Goal: Transaction & Acquisition: Subscribe to service/newsletter

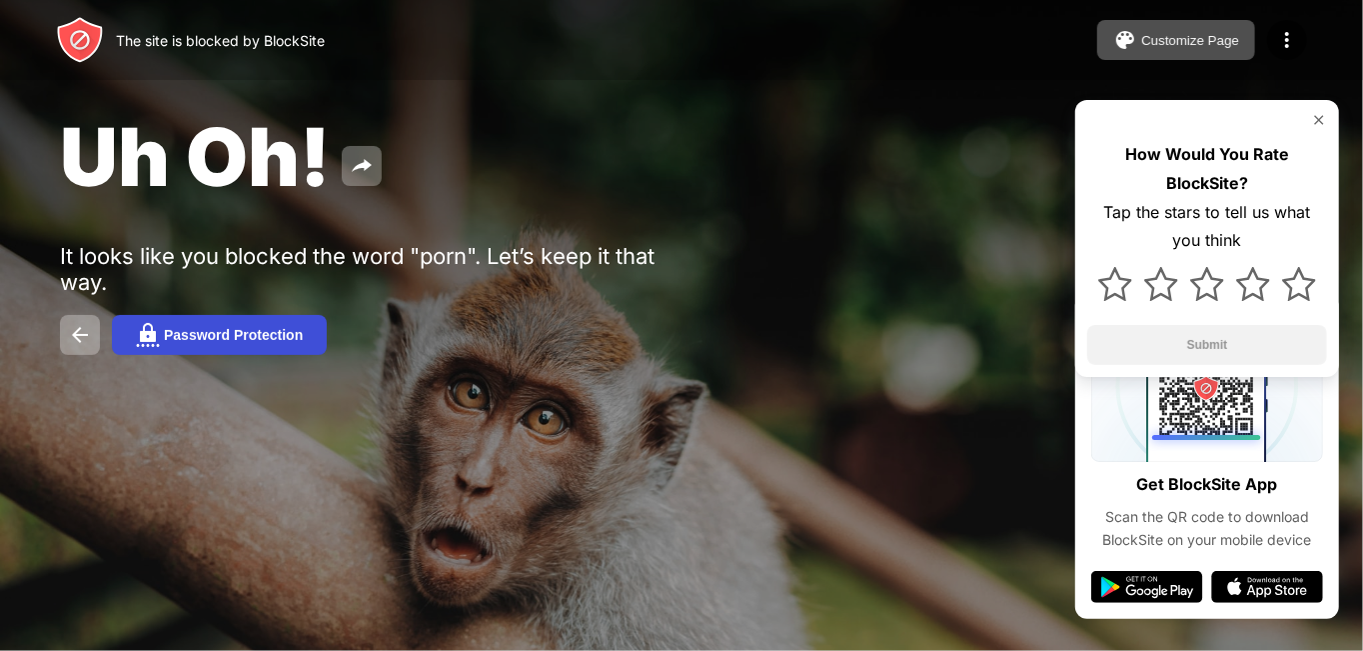
drag, startPoint x: 0, startPoint y: 0, endPoint x: 246, endPoint y: 345, distance: 423.5
click at [246, 345] on button "Password Protection" at bounding box center [219, 335] width 215 height 40
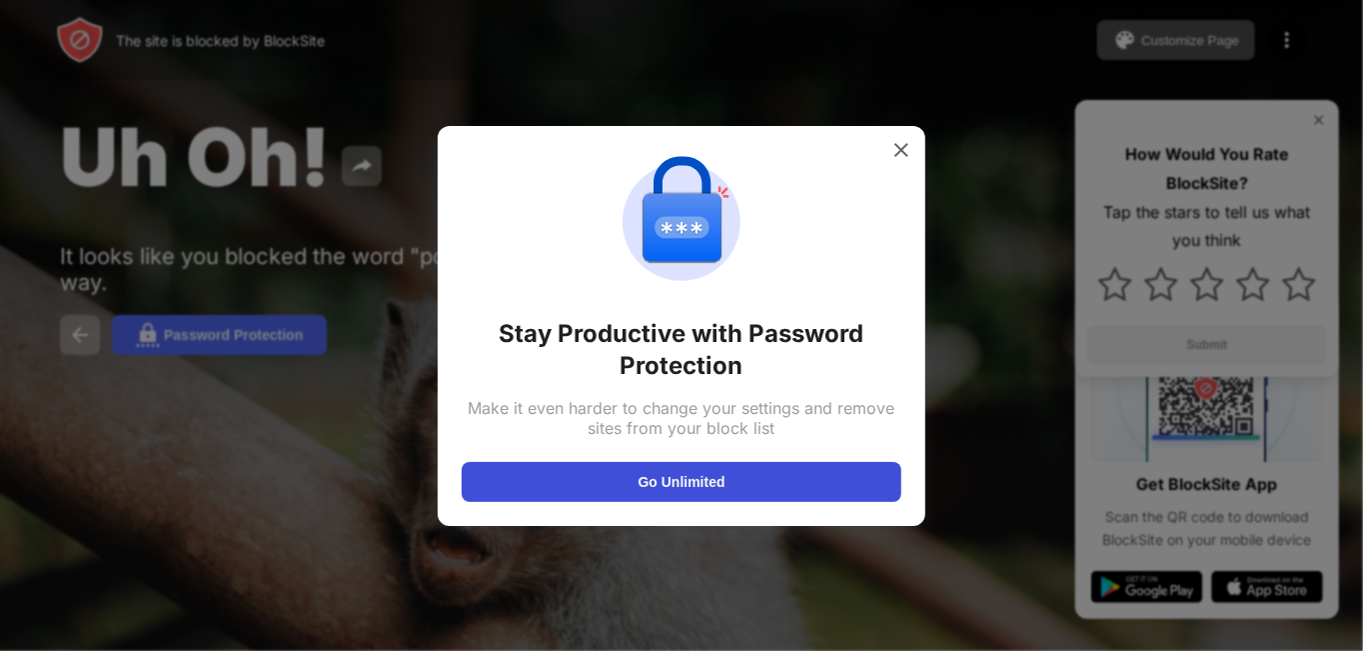
click at [584, 485] on button "Go Unlimited" at bounding box center [682, 482] width 440 height 40
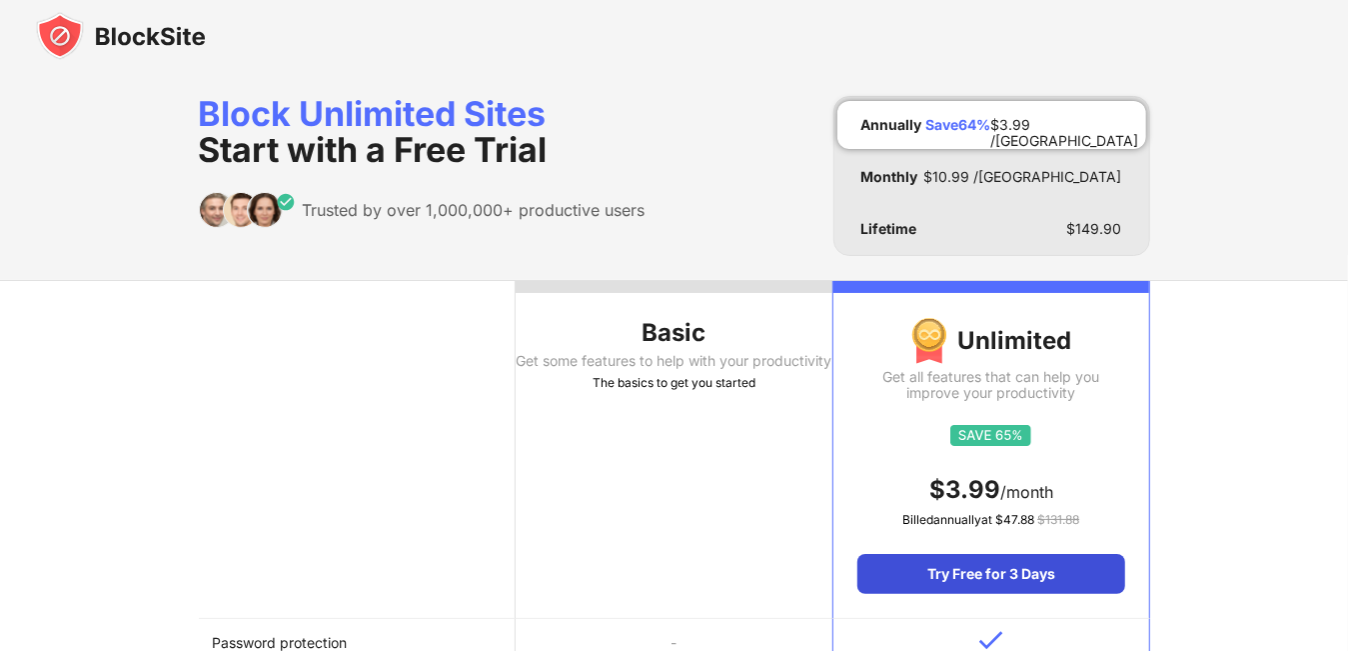
click at [918, 562] on div "Try Free for 3 Days" at bounding box center [991, 574] width 267 height 40
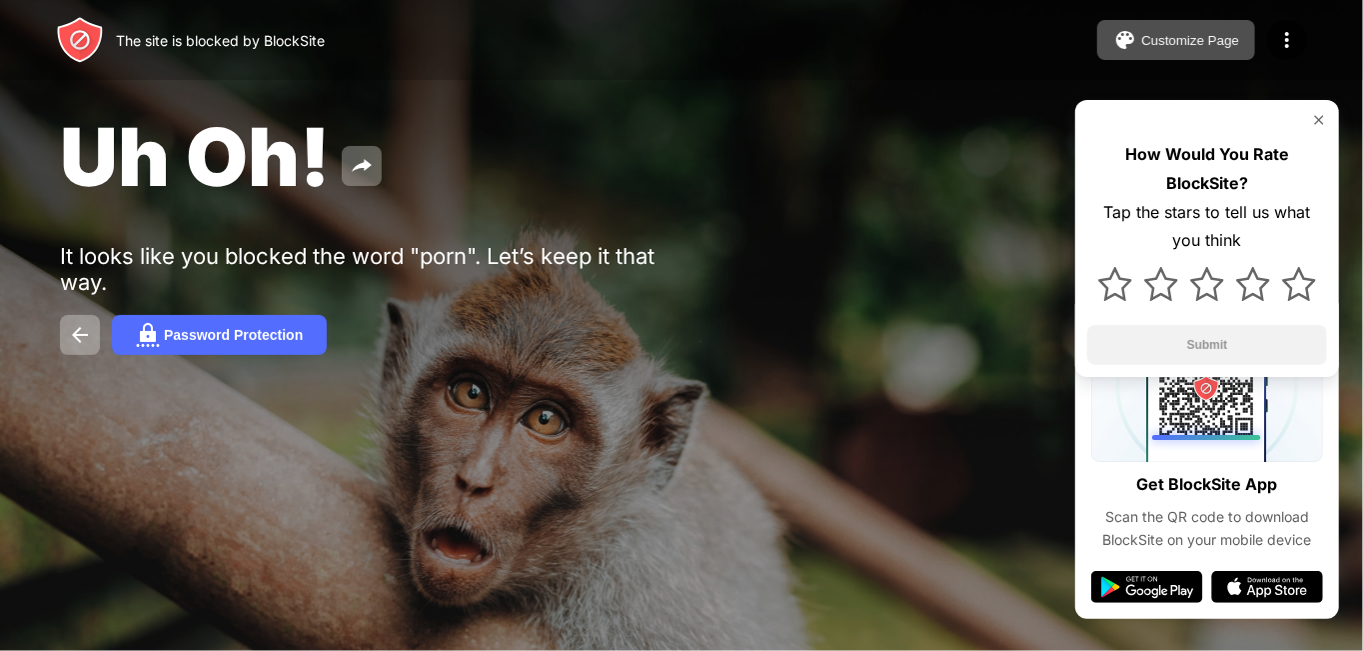
click at [1318, 108] on div "How Would You Rate BlockSite? Tap the stars to tell us what you think Submit" at bounding box center [1207, 238] width 264 height 277
click at [1317, 113] on img at bounding box center [1319, 120] width 16 height 16
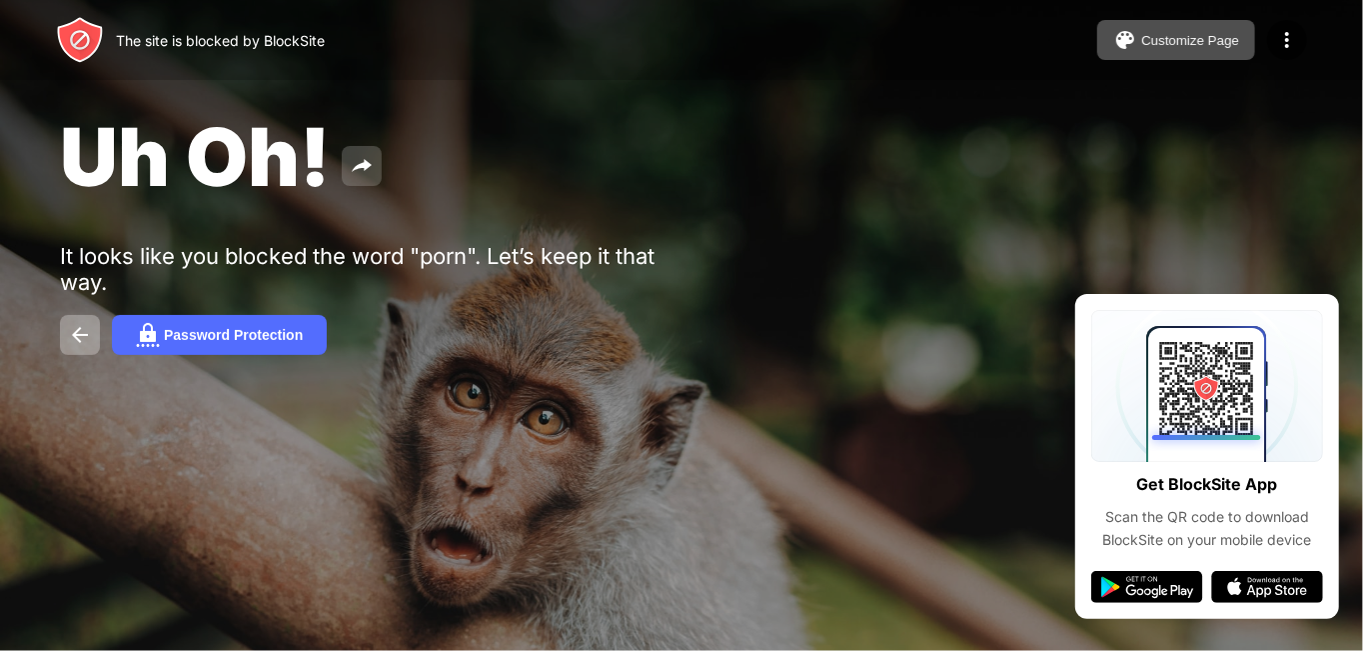
click at [363, 173] on img at bounding box center [362, 166] width 24 height 24
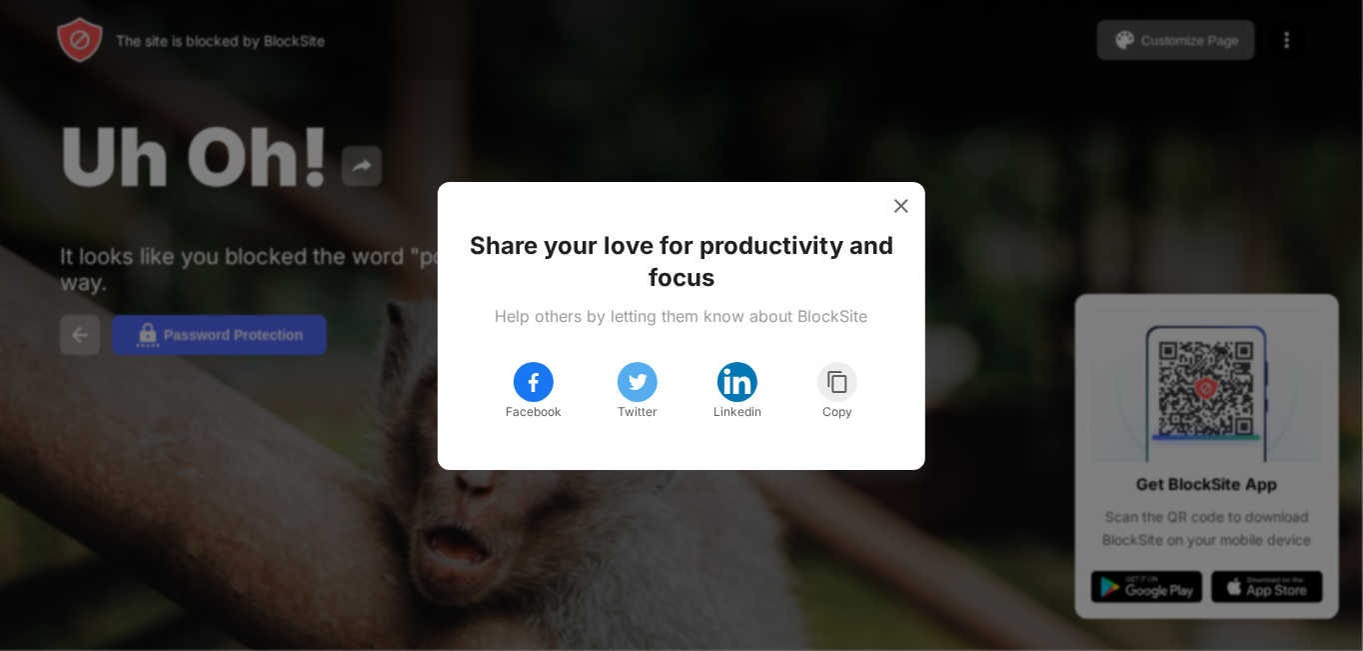
click at [833, 387] on img at bounding box center [838, 382] width 25 height 24
click at [833, 387] on img at bounding box center [838, 382] width 19 height 14
click at [906, 207] on img at bounding box center [902, 206] width 20 height 20
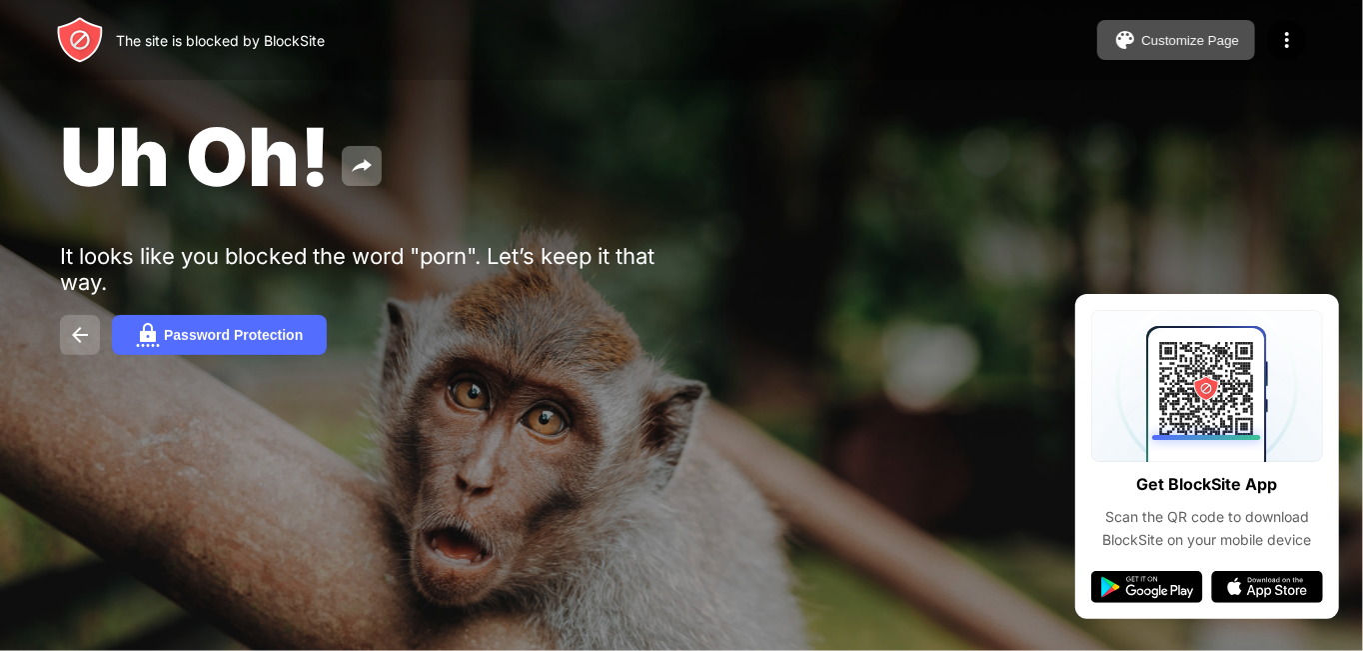
click at [91, 340] on img at bounding box center [80, 335] width 24 height 24
